Goal: Information Seeking & Learning: Learn about a topic

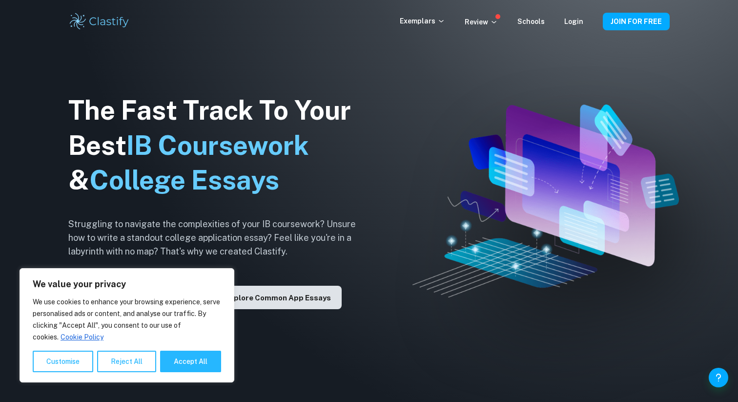
drag, startPoint x: 198, startPoint y: 364, endPoint x: 247, endPoint y: 298, distance: 81.6
click at [198, 364] on button "Accept All" at bounding box center [190, 360] width 61 height 21
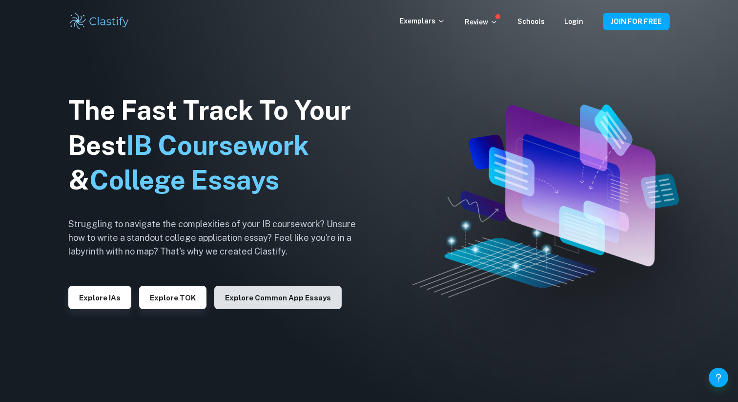
checkbox input "true"
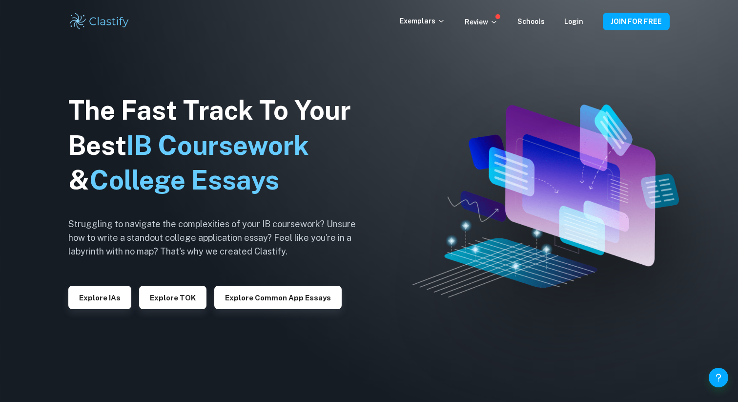
click at [198, 213] on div "The Fast Track To Your Best IB Coursework & College Essays Struggling to naviga…" at bounding box center [219, 201] width 303 height 334
click at [253, 295] on button "Explore Common App essays" at bounding box center [277, 297] width 127 height 23
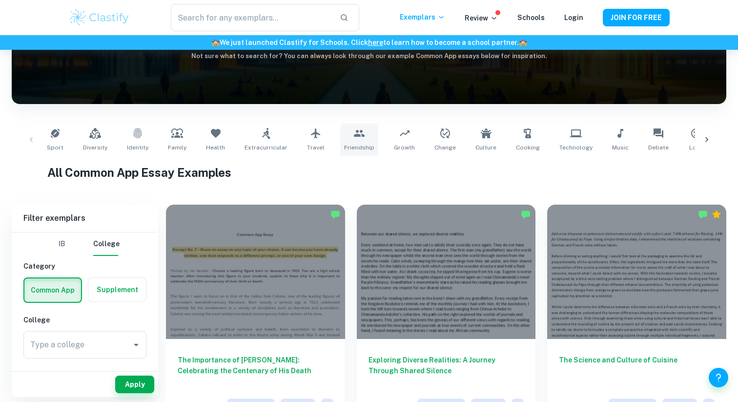
scroll to position [122, 0]
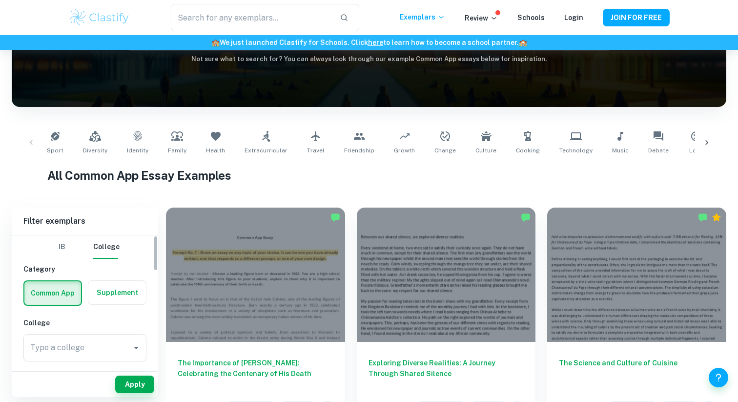
click at [105, 287] on label "button" at bounding box center [117, 292] width 58 height 23
click at [0, 0] on input "radio" at bounding box center [0, 0] width 0 height 0
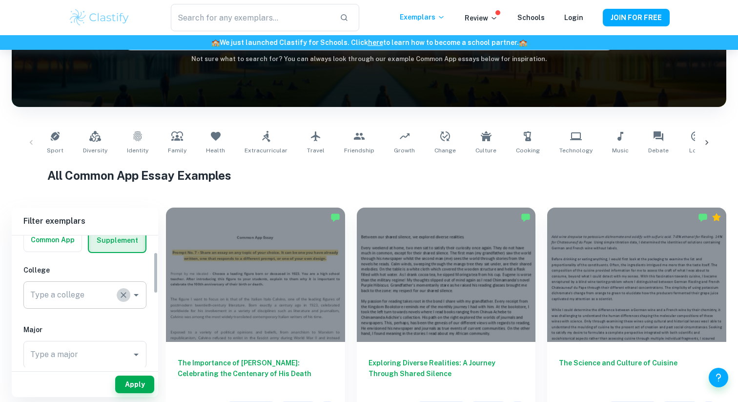
click at [119, 295] on icon "Clear" at bounding box center [124, 295] width 10 height 10
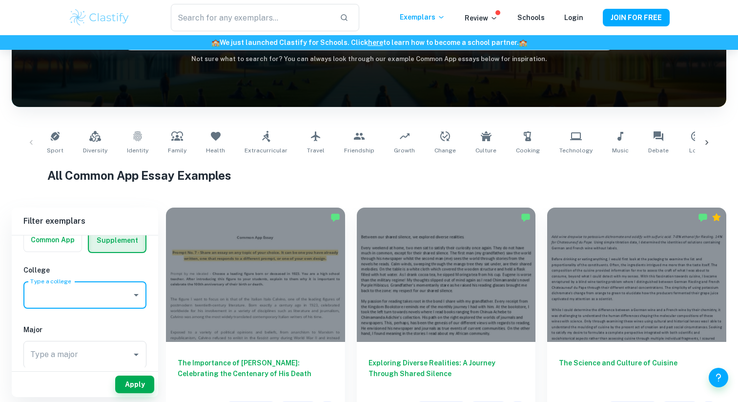
scroll to position [72, 0]
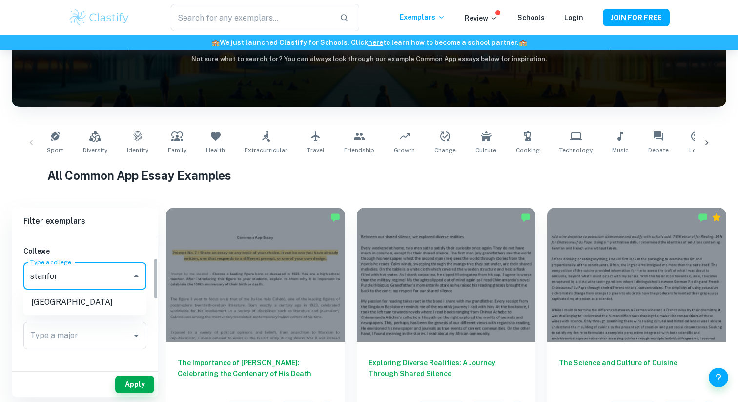
click at [99, 297] on li "[GEOGRAPHIC_DATA]" at bounding box center [84, 302] width 123 height 18
type input "[GEOGRAPHIC_DATA]"
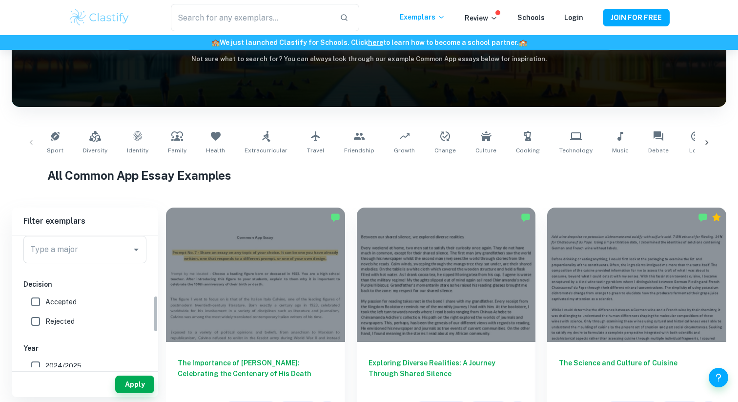
scroll to position [220, 0]
click at [140, 382] on button "Apply" at bounding box center [134, 384] width 39 height 18
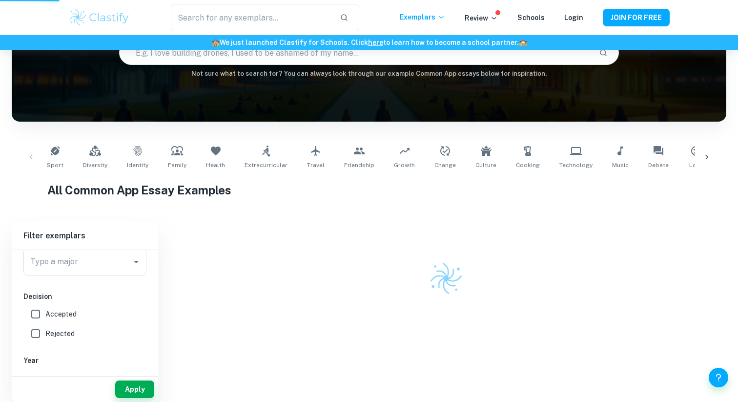
scroll to position [74, 0]
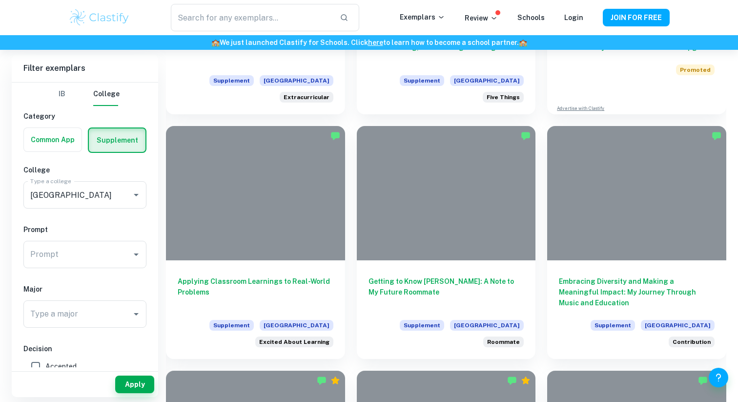
scroll to position [645, 0]
